Goal: Task Accomplishment & Management: Use online tool/utility

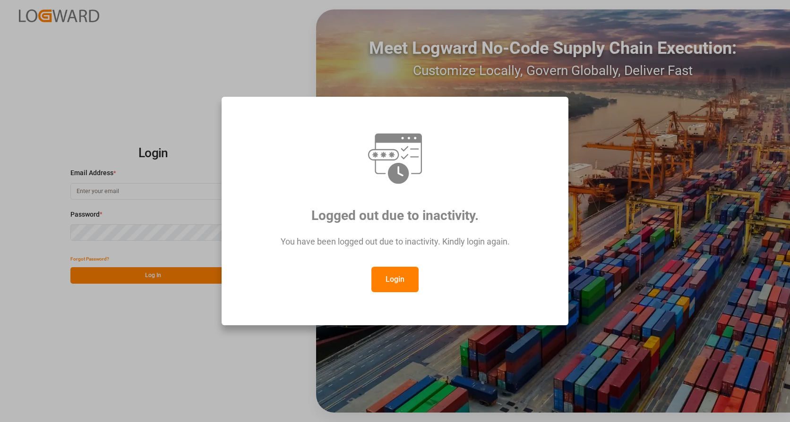
click at [407, 280] on button "Login" at bounding box center [394, 280] width 47 height 26
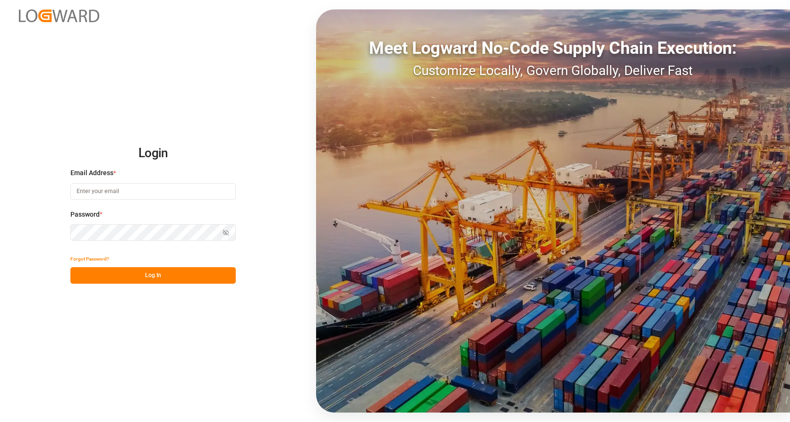
click at [116, 192] on input at bounding box center [152, 191] width 165 height 17
type input "[PERSON_NAME][EMAIL_ADDRESS][PERSON_NAME][DOMAIN_NAME]"
click at [166, 277] on button "Log In" at bounding box center [152, 275] width 165 height 17
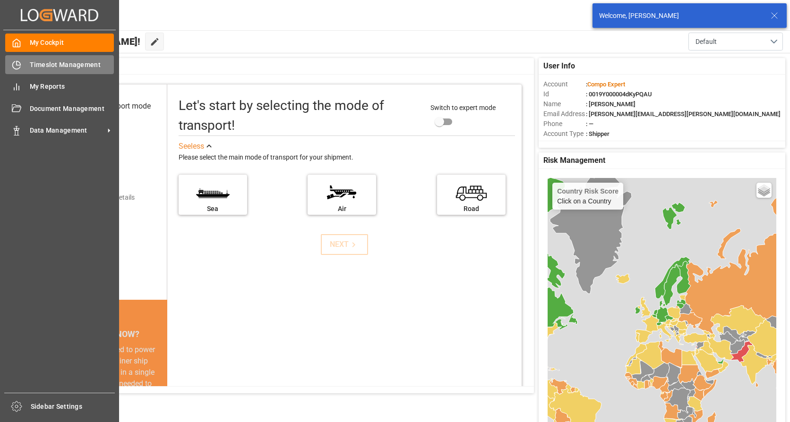
click at [20, 68] on icon at bounding box center [16, 64] width 9 height 9
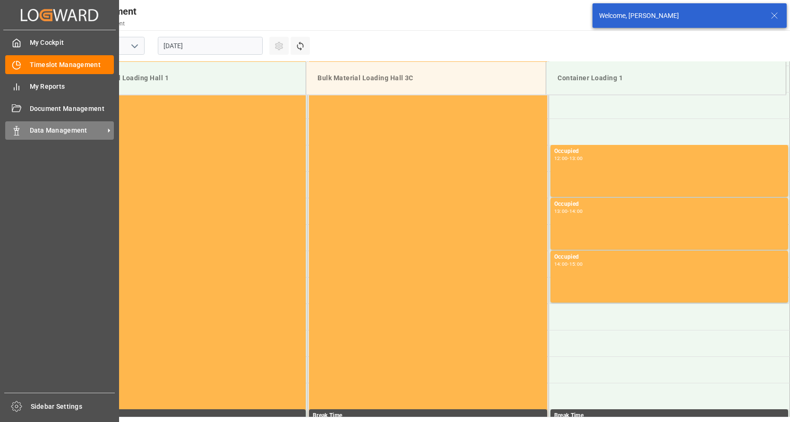
scroll to position [682, 0]
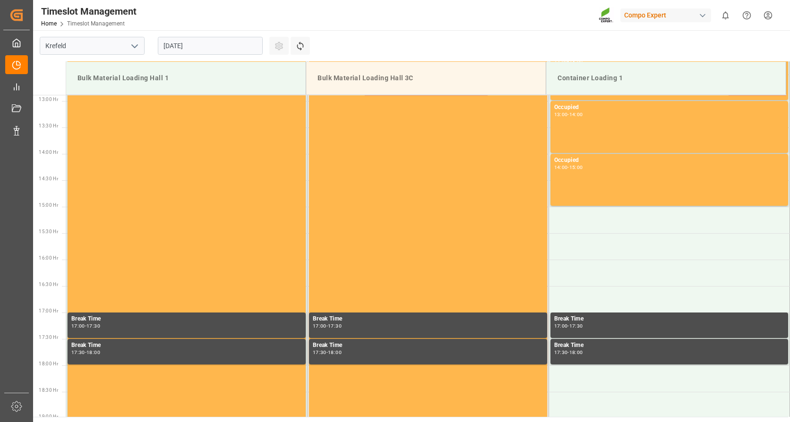
click at [188, 47] on input "[DATE]" at bounding box center [210, 46] width 105 height 18
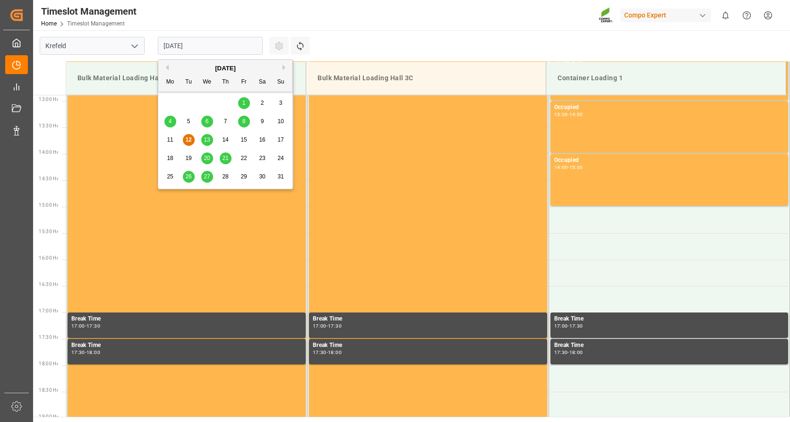
click at [187, 177] on span "26" at bounding box center [188, 176] width 6 height 7
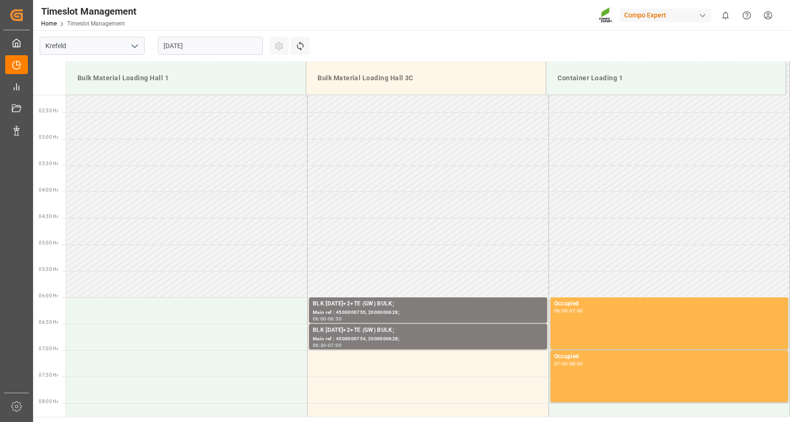
scroll to position [0, 0]
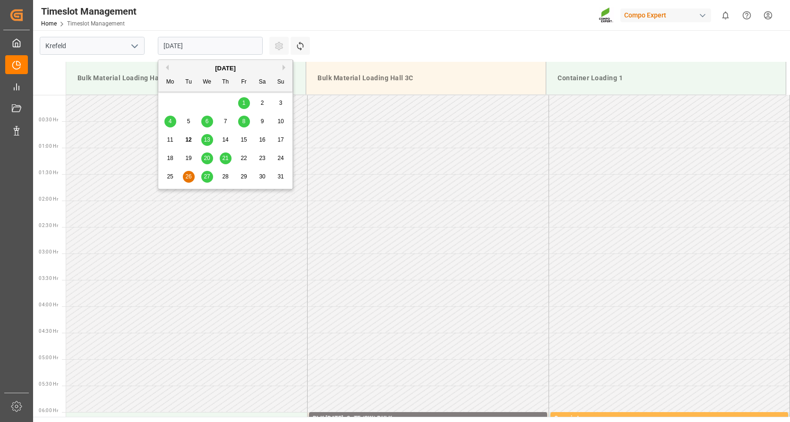
click at [198, 48] on input "[DATE]" at bounding box center [210, 46] width 105 height 18
click at [173, 175] on div "25" at bounding box center [170, 176] width 12 height 11
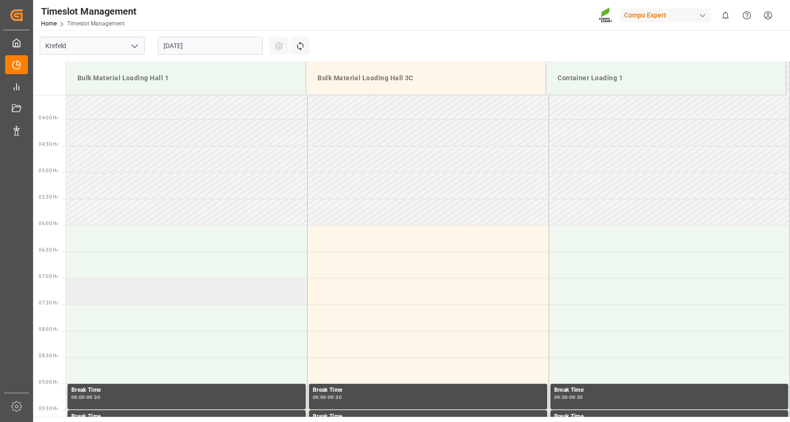
scroll to position [68, 0]
